Goal: Information Seeking & Learning: Learn about a topic

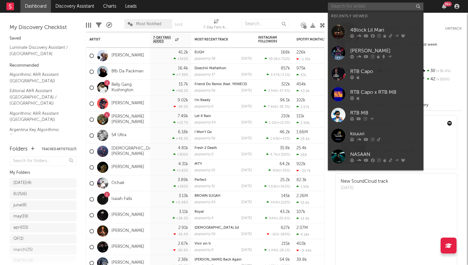
click at [385, 6] on input "text" at bounding box center [376, 7] width 96 height 8
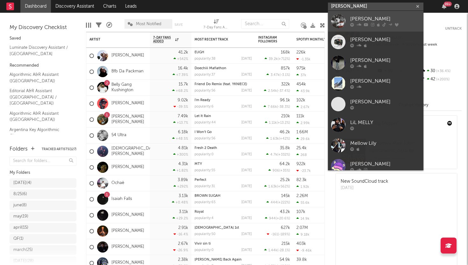
type input "[PERSON_NAME]"
click at [386, 18] on div "[PERSON_NAME]" at bounding box center [385, 19] width 70 height 8
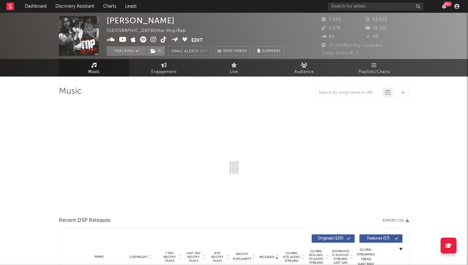
select select "6m"
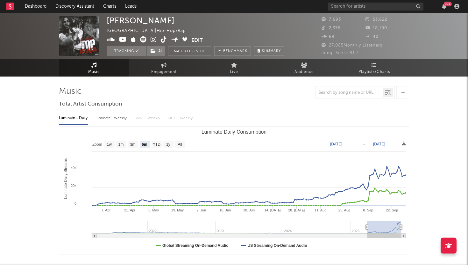
click at [126, 118] on div "Luminate - Weekly" at bounding box center [111, 118] width 33 height 11
select select "6m"
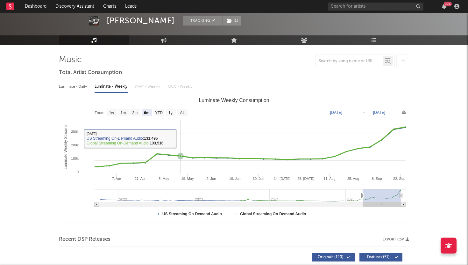
scroll to position [42, 0]
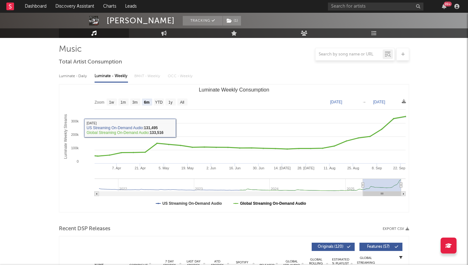
click at [246, 202] on text "Global Streaming On-Demand Audio" at bounding box center [273, 203] width 66 height 4
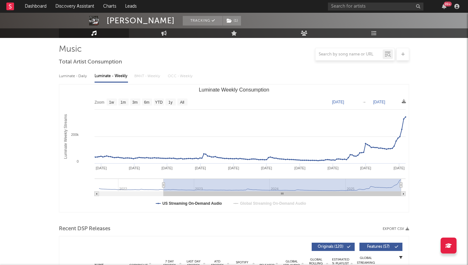
type input "[DATE]"
drag, startPoint x: 363, startPoint y: 184, endPoint x: 163, endPoint y: 196, distance: 199.7
click at [163, 196] on icon "Created with Highcharts 10.3.3 Luminate Weekly Streams Luminate Weekly Consumpt…" at bounding box center [234, 147] width 350 height 127
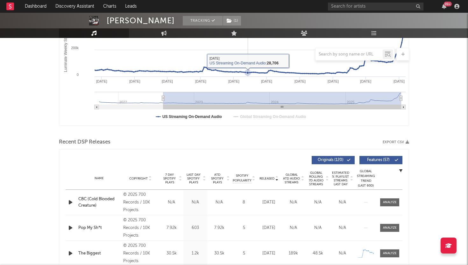
scroll to position [206, 0]
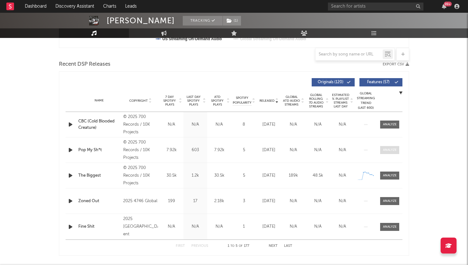
click at [386, 151] on div at bounding box center [390, 149] width 14 height 5
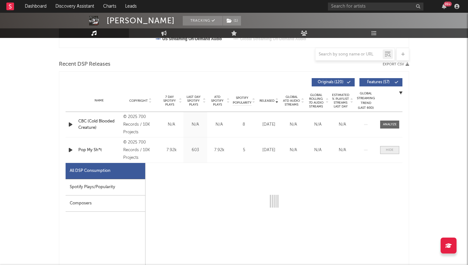
select select "1w"
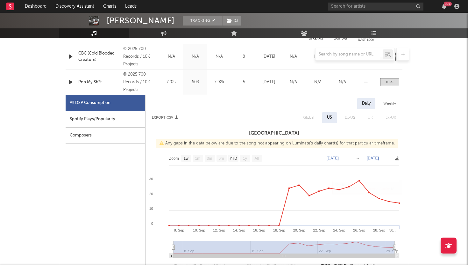
scroll to position [273, 0]
click at [388, 81] on div at bounding box center [390, 82] width 8 height 5
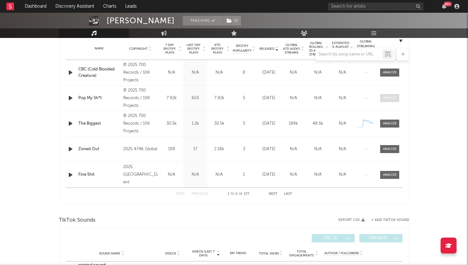
scroll to position [254, 0]
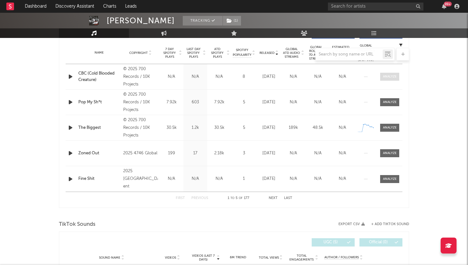
click at [392, 75] on div at bounding box center [390, 76] width 14 height 5
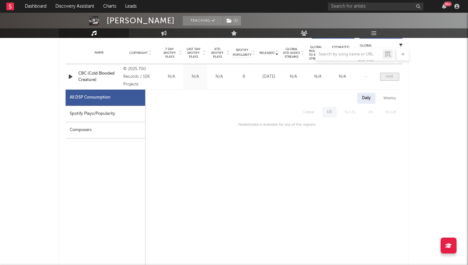
click at [388, 78] on div at bounding box center [390, 76] width 8 height 5
